Goal: Find specific page/section: Find specific page/section

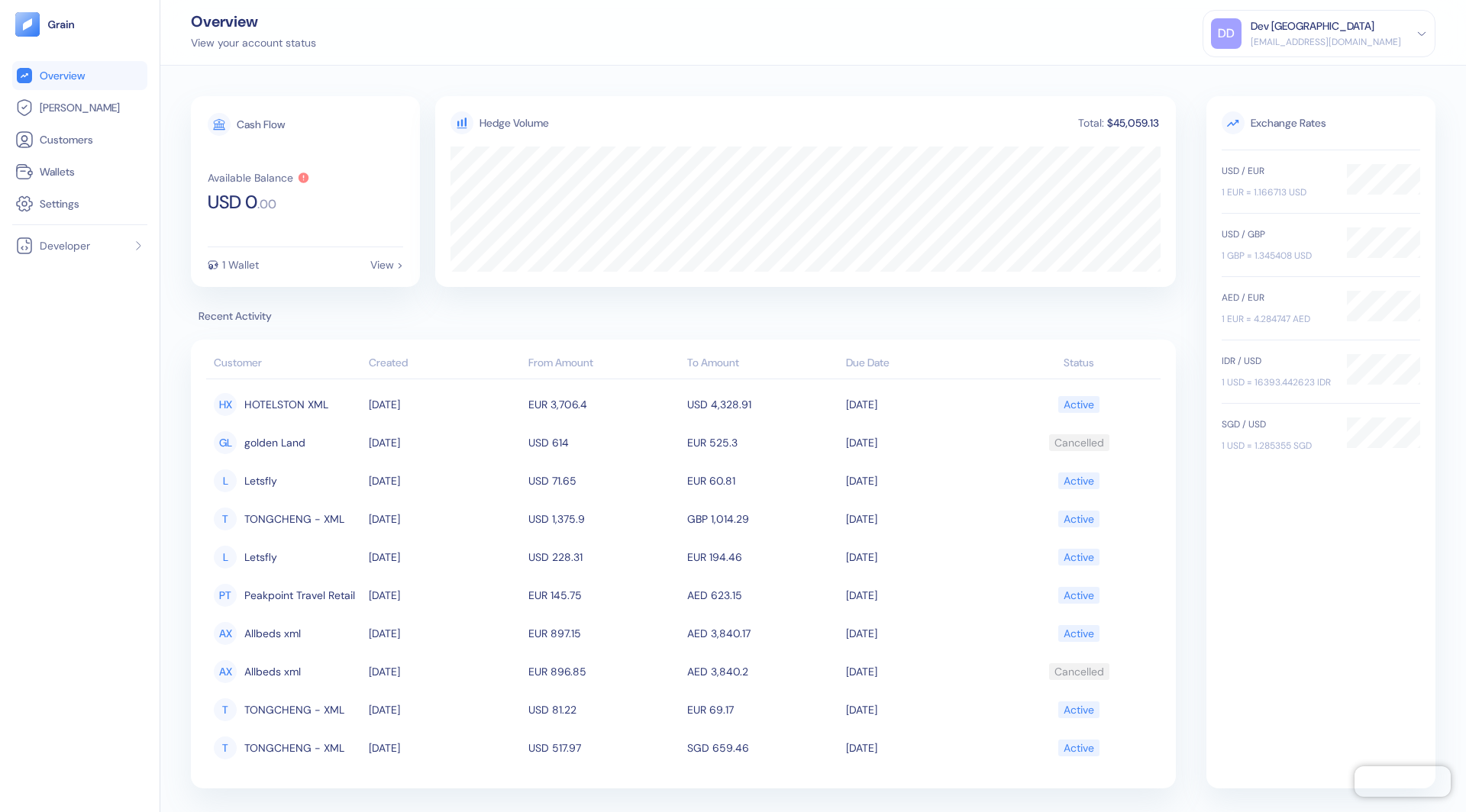
click at [91, 91] on ul "Overview [PERSON_NAME] Customers Wallets Settings" at bounding box center [79, 139] width 135 height 158
click at [78, 104] on link "[PERSON_NAME]" at bounding box center [80, 107] width 129 height 18
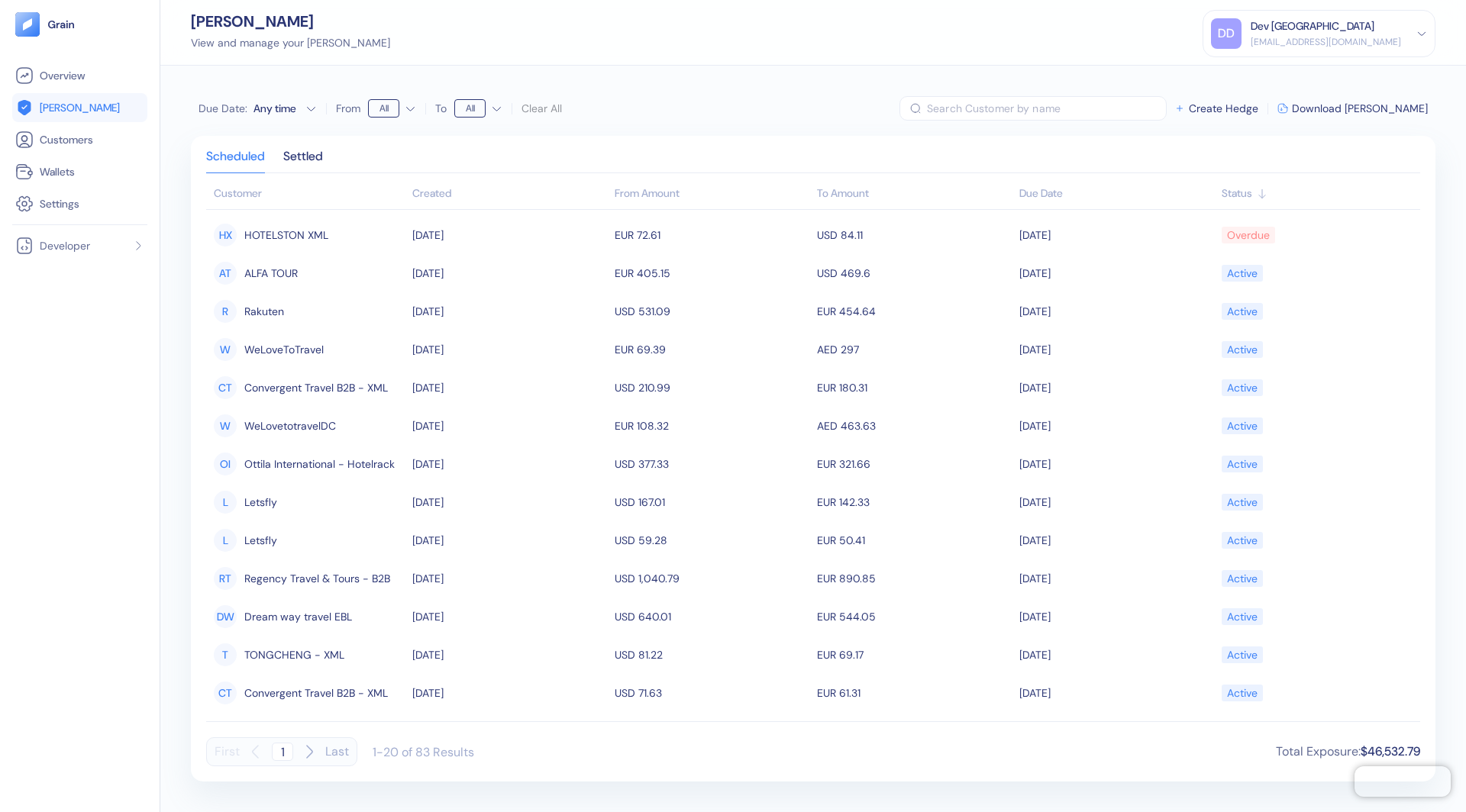
click at [433, 196] on div "Created" at bounding box center [510, 193] width 195 height 16
click at [308, 748] on icon "button" at bounding box center [310, 752] width 5 height 12
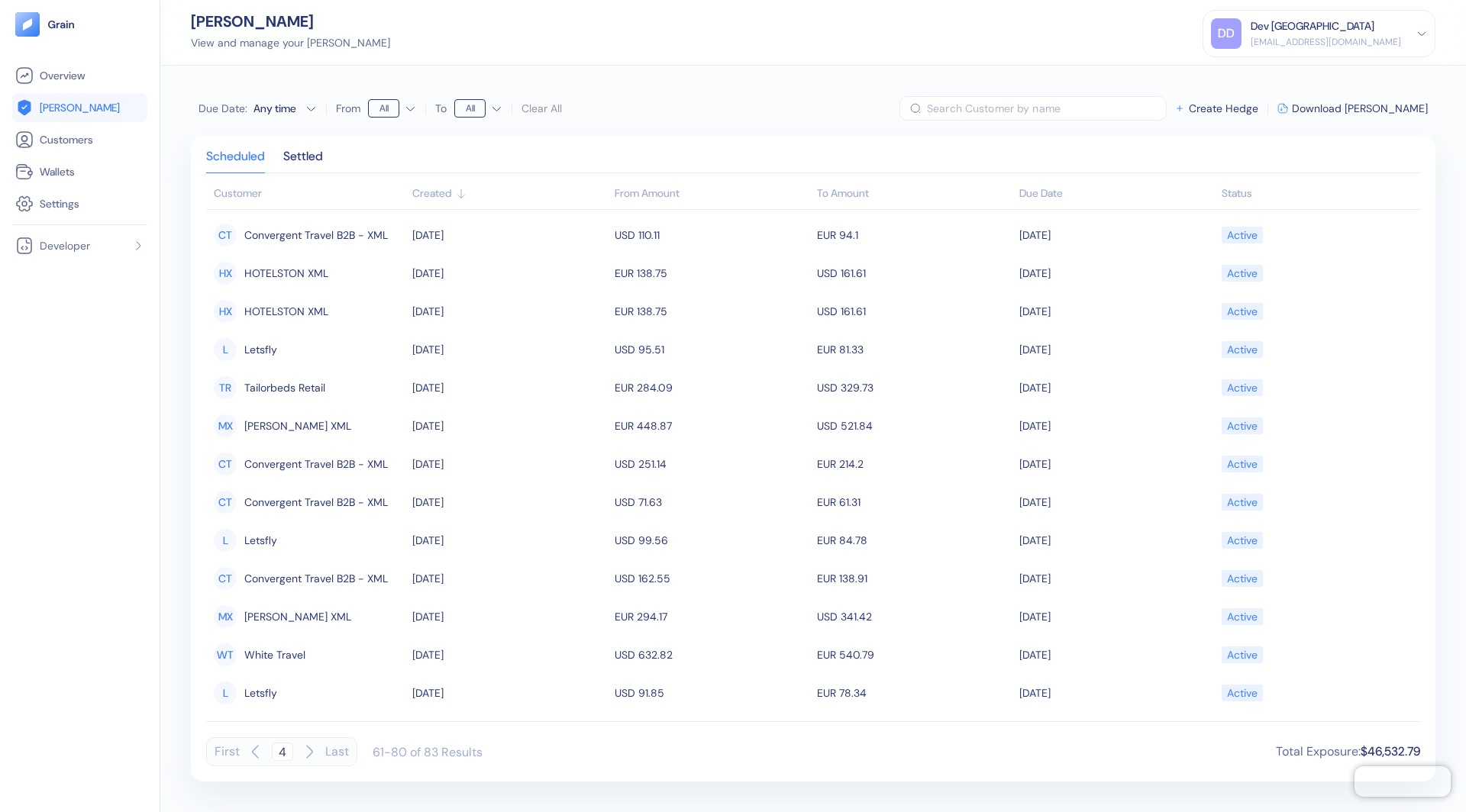
click at [308, 748] on icon "button" at bounding box center [310, 752] width 5 height 12
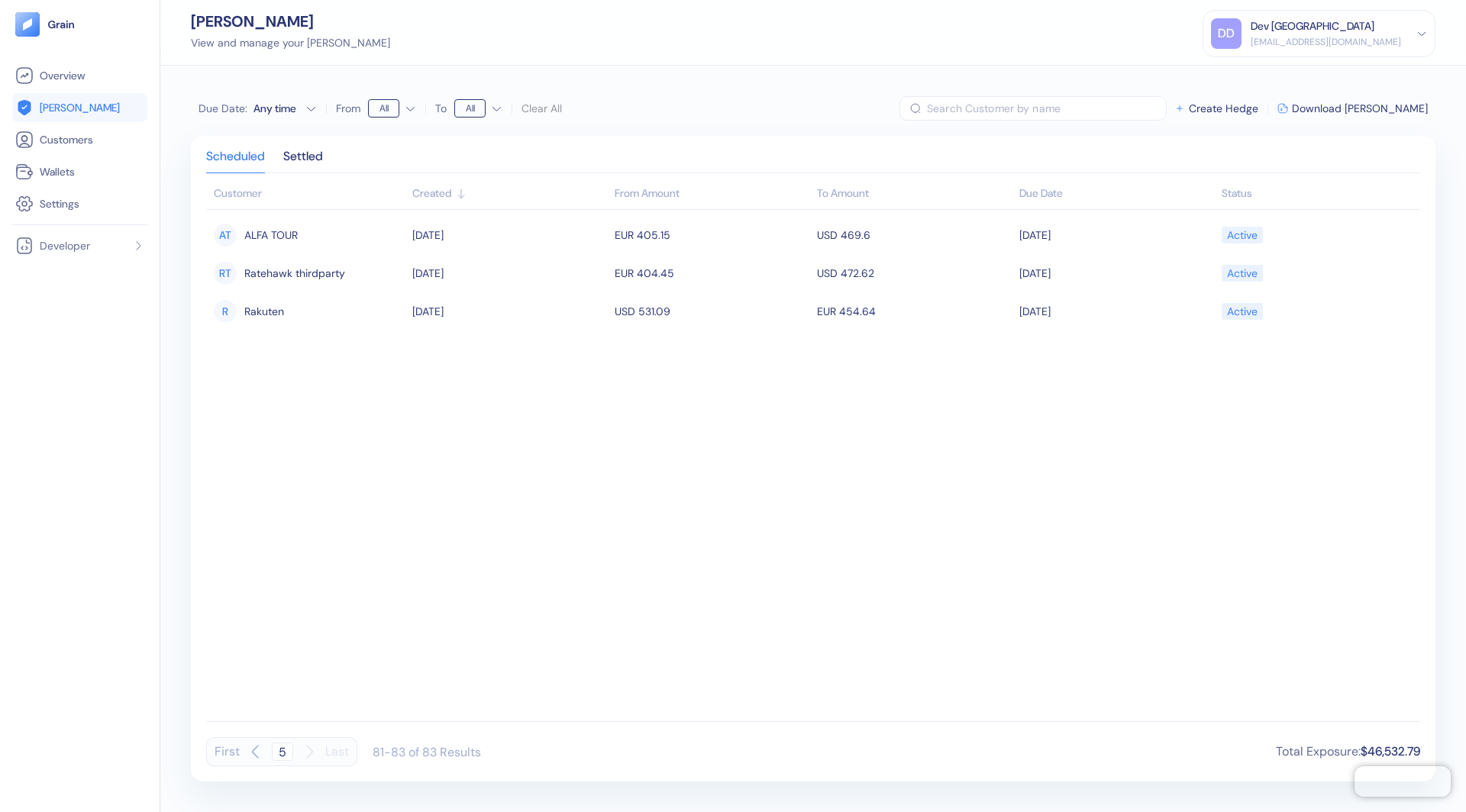
click at [255, 753] on icon "button" at bounding box center [255, 752] width 18 height 18
type input "4"
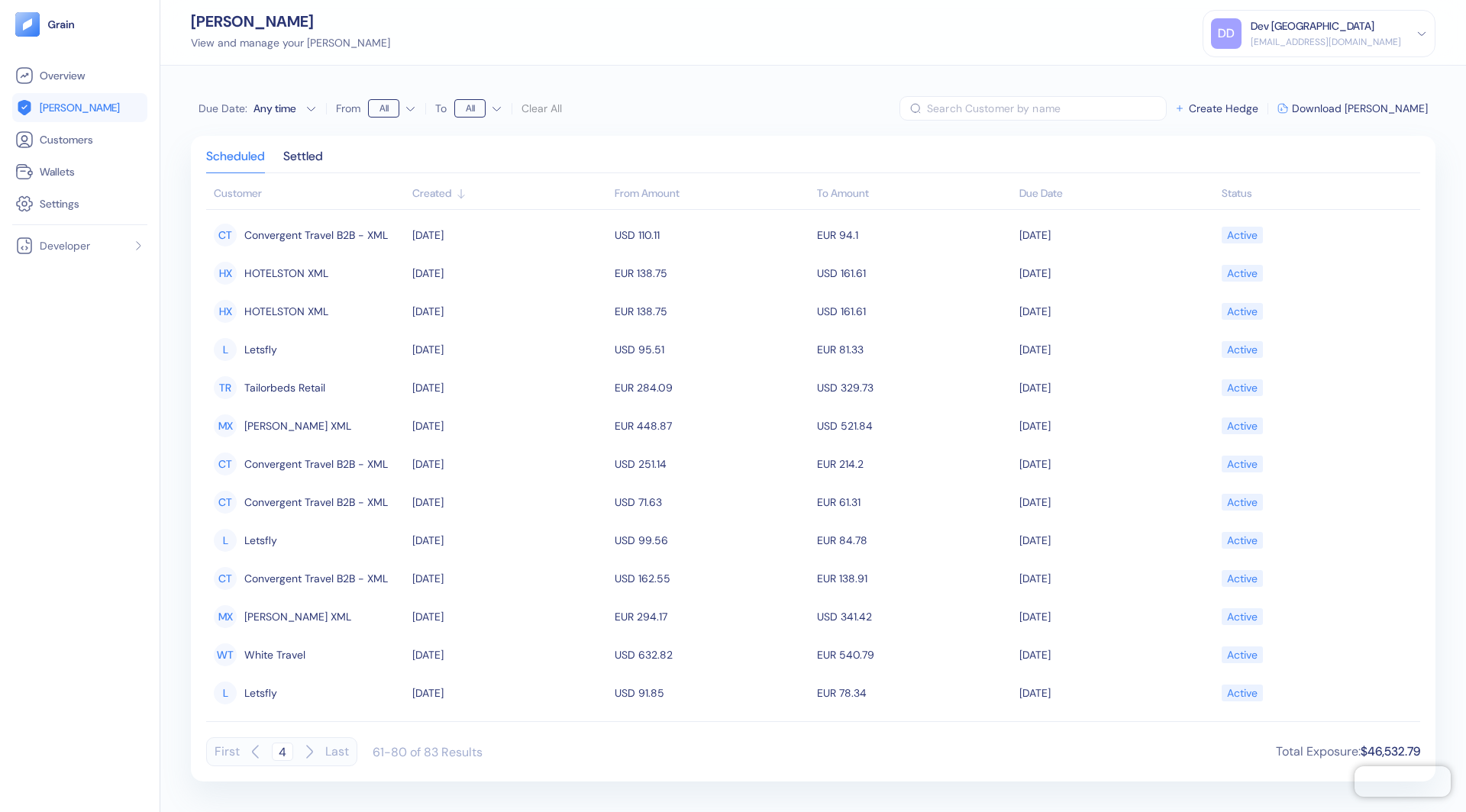
click at [1423, 37] on icon at bounding box center [1422, 33] width 10 height 10
